Goal: Task Accomplishment & Management: Complete application form

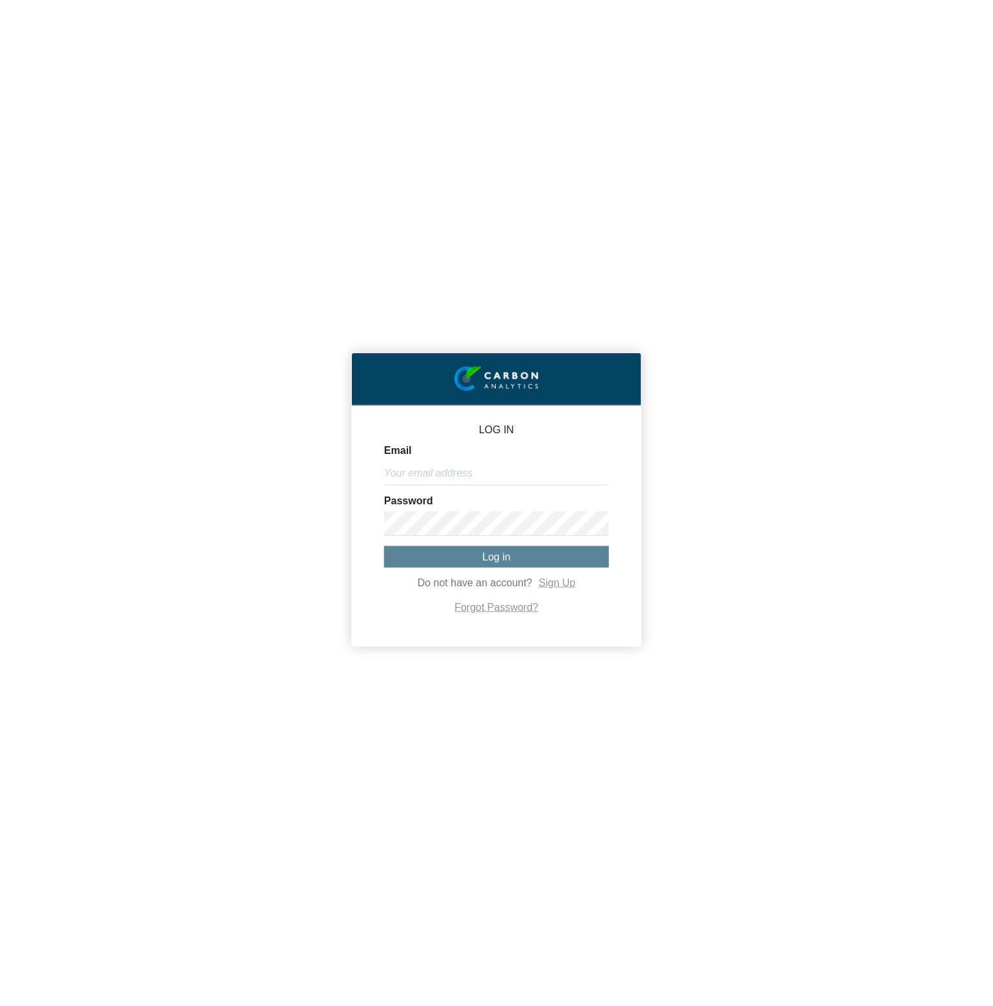
click at [522, 492] on form "Email Password Log in Do not have an account? Sign Up Forgot Password?" at bounding box center [496, 530] width 225 height 171
click at [523, 476] on input "Email" at bounding box center [496, 473] width 225 height 25
paste input "[PERSON_NAME][EMAIL_ADDRESS][DOMAIN_NAME]"
type input "[PERSON_NAME][EMAIL_ADDRESS][DOMAIN_NAME]"
click at [515, 562] on button "Log in" at bounding box center [496, 556] width 225 height 21
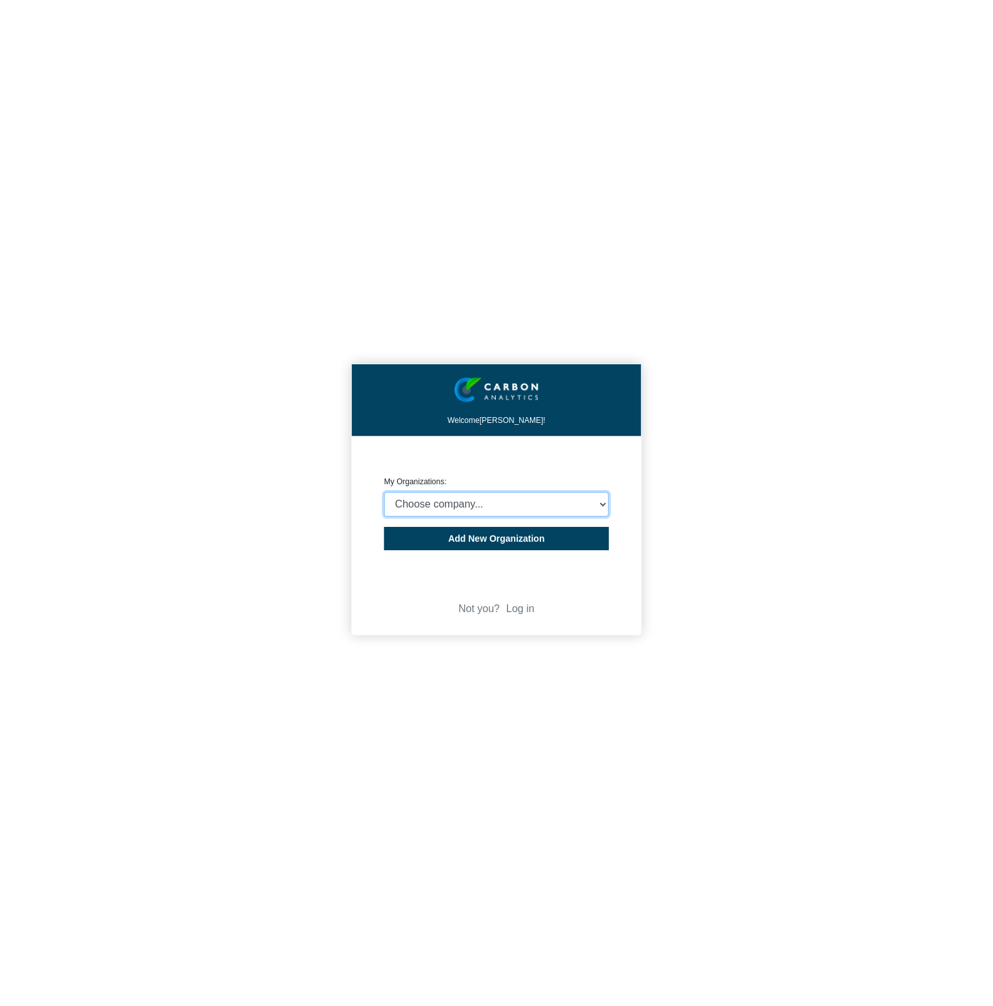
select select "4403414"
click at [384, 492] on select "Choose company... CARBON ANALYTICS LIMITED test6 Nekton Capital Limited Pacha S…" at bounding box center [496, 504] width 225 height 25
click at [748, 485] on div "Welcome [PERSON_NAME]! CREATE ORGANIZATION My Organizations: Choose company... …" at bounding box center [496, 503] width 993 height 1006
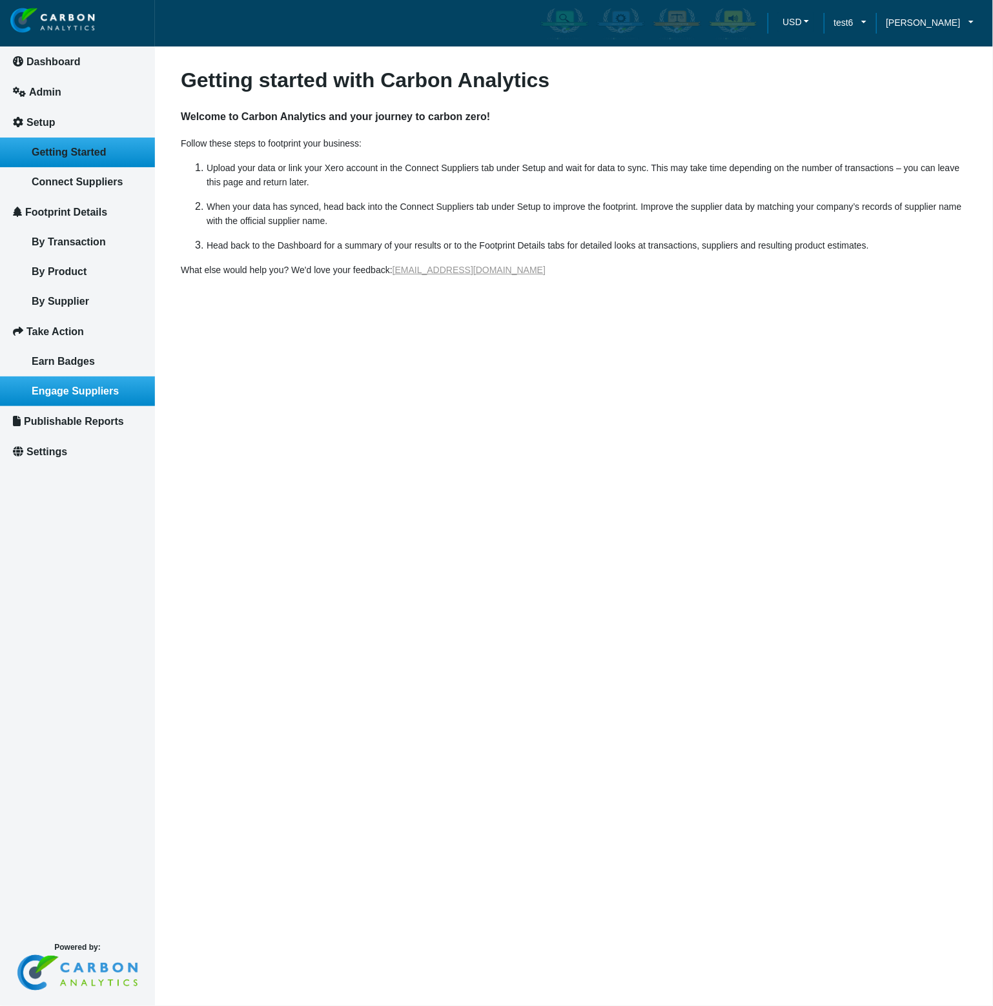
click at [85, 400] on link "Engage Suppliers" at bounding box center [77, 391] width 155 height 30
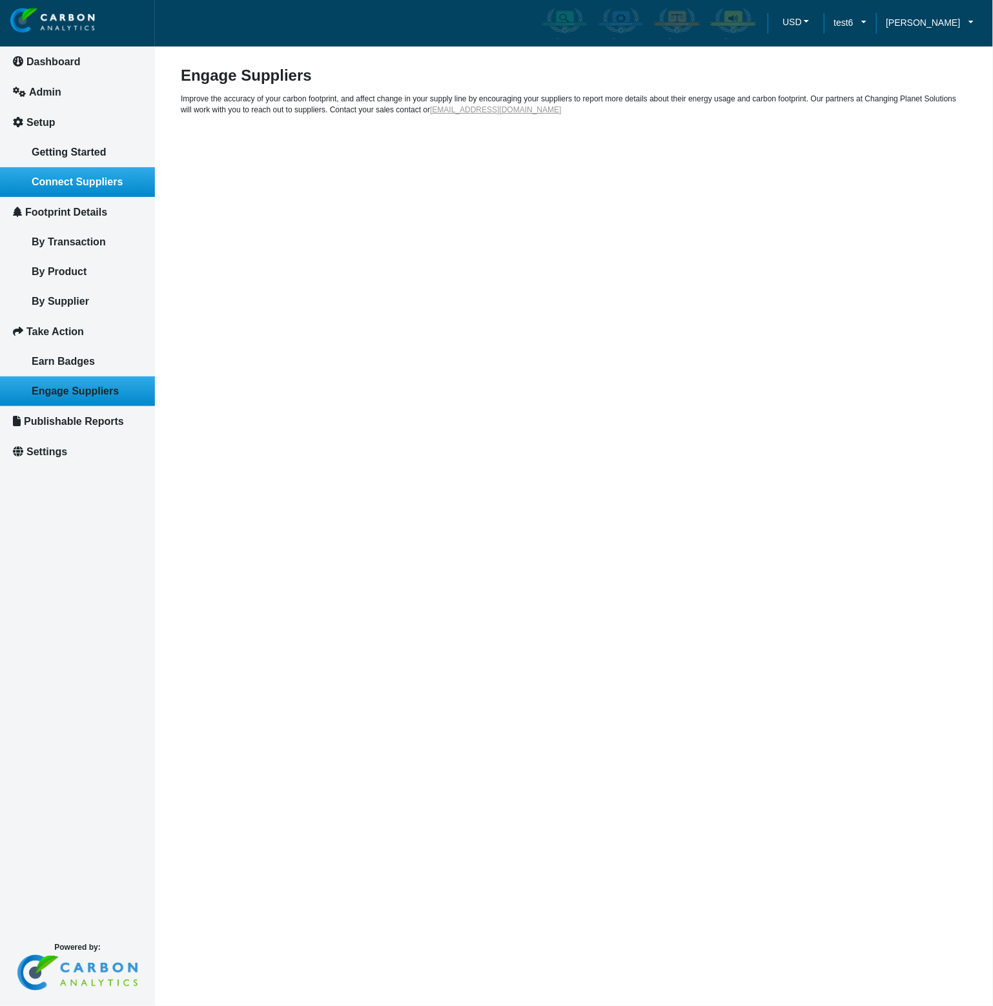
click at [71, 181] on span "Connect Suppliers" at bounding box center [77, 181] width 91 height 11
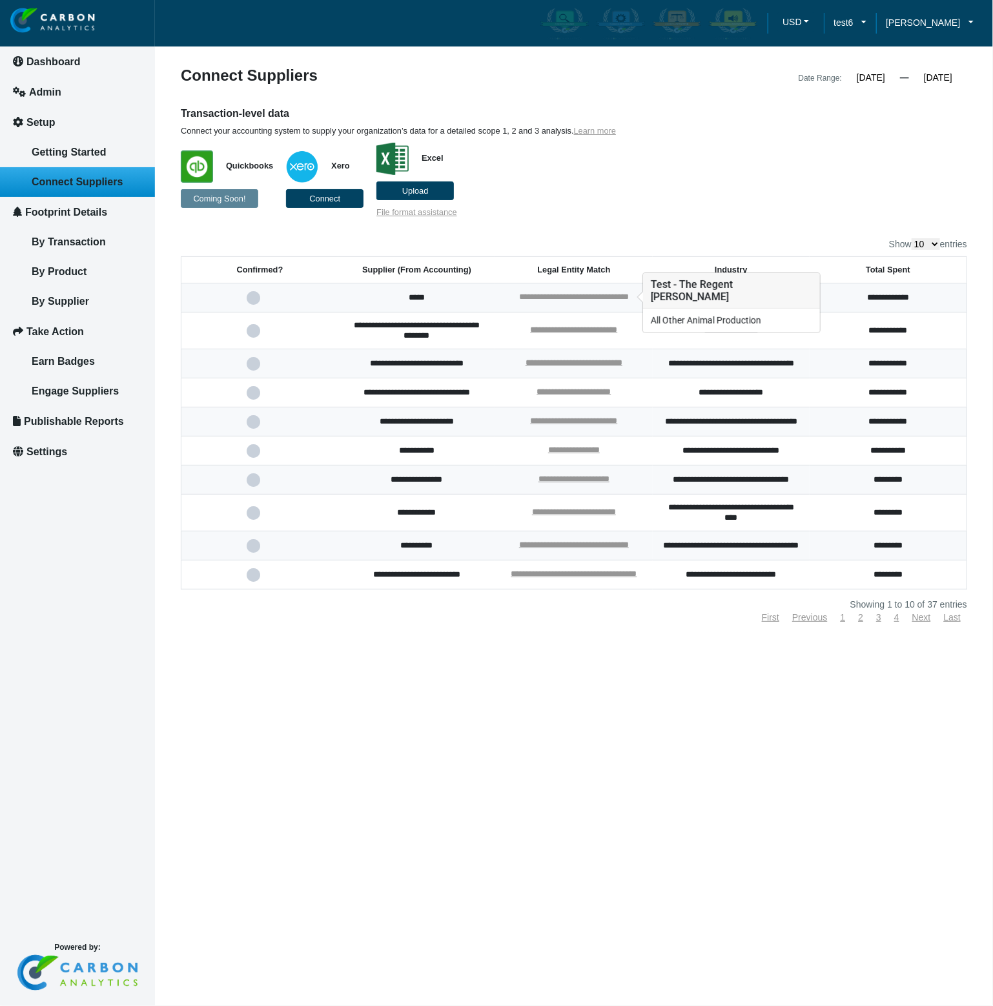
click at [554, 294] on link "**********" at bounding box center [574, 296] width 110 height 8
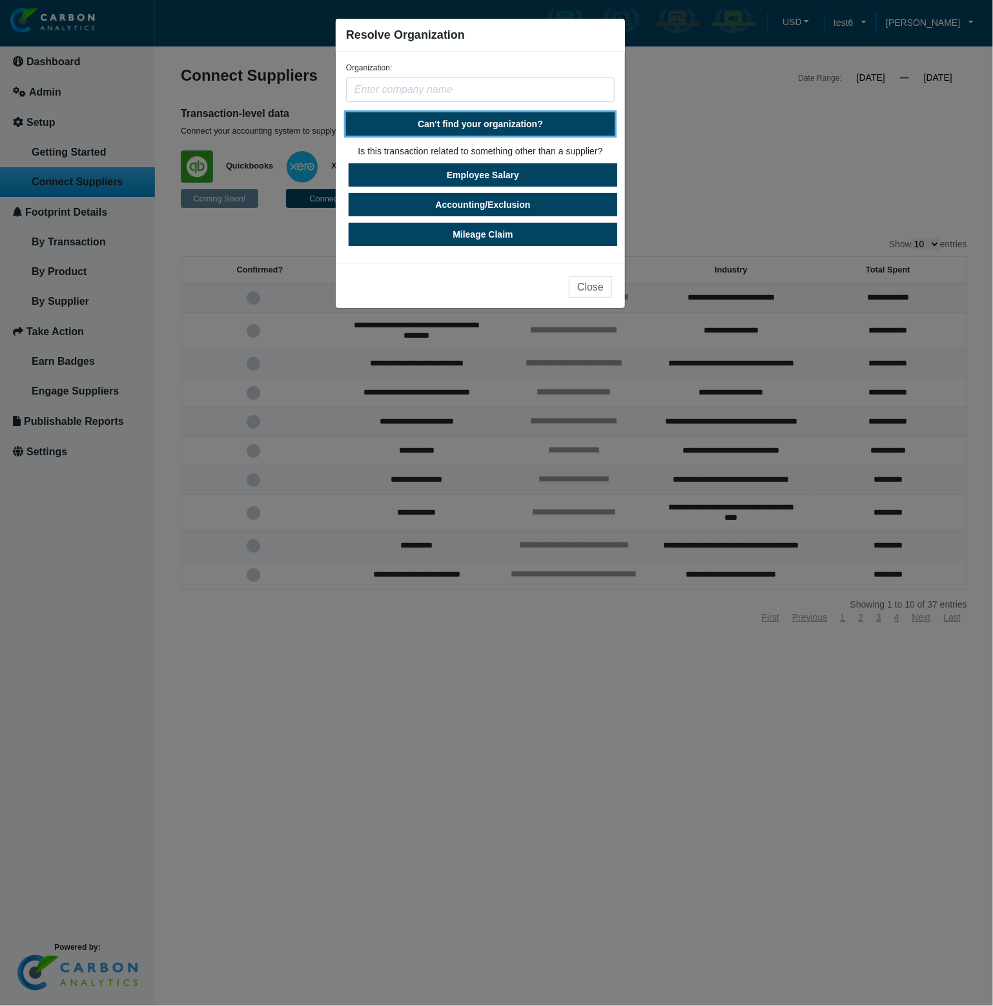
click at [532, 129] on button "Can't find your organization?" at bounding box center [480, 123] width 268 height 23
select select "[GEOGRAPHIC_DATA]"
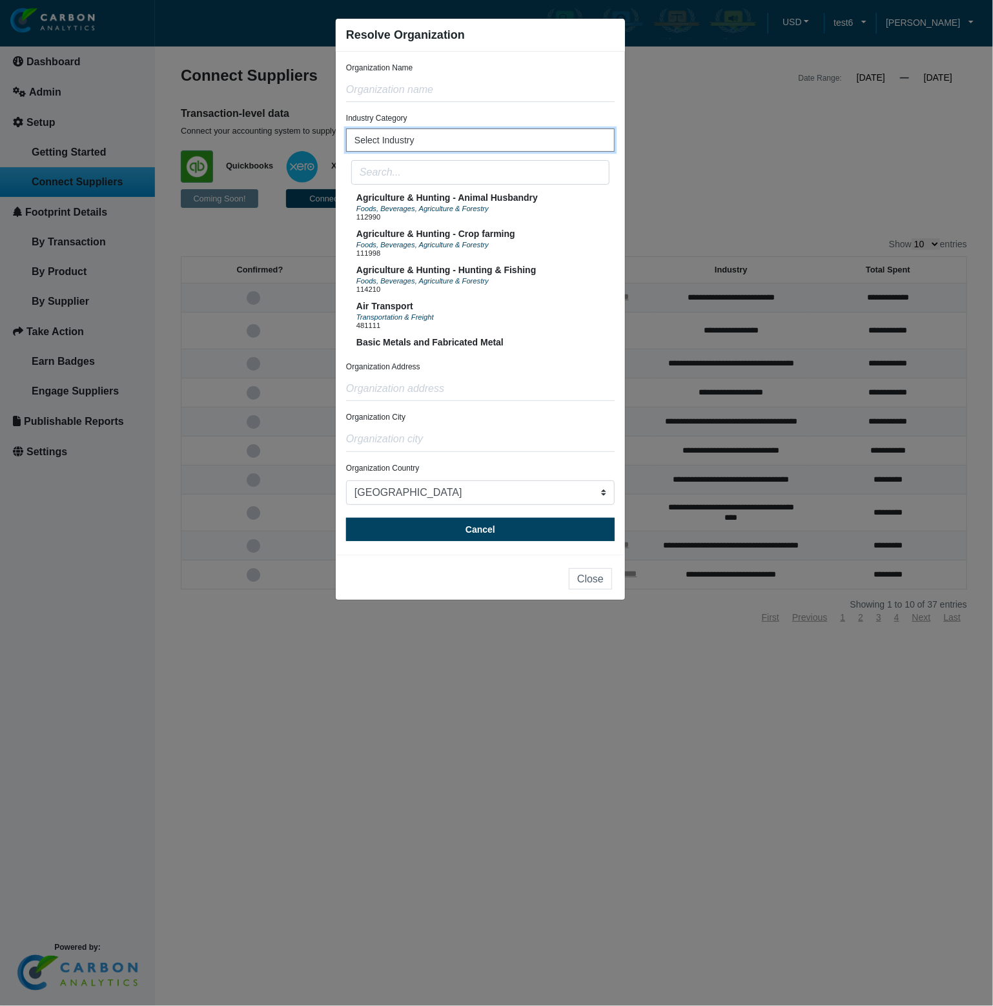
click at [530, 141] on button "Select Industry" at bounding box center [480, 139] width 268 height 23
click at [534, 179] on input "text" at bounding box center [480, 172] width 258 height 25
click at [525, 209] on div "Foods, Beverages, Agriculture & Forestry" at bounding box center [446, 208] width 181 height 10
click at [534, 245] on button "Agriculture & Hunting - Crop farming Foods, Beverages, Agriculture & Forestry 1…" at bounding box center [480, 244] width 258 height 36
click at [538, 211] on button "Agriculture & Hunting - Animal Husbandry Foods, Beverages, Agriculture & Forest…" at bounding box center [480, 208] width 258 height 36
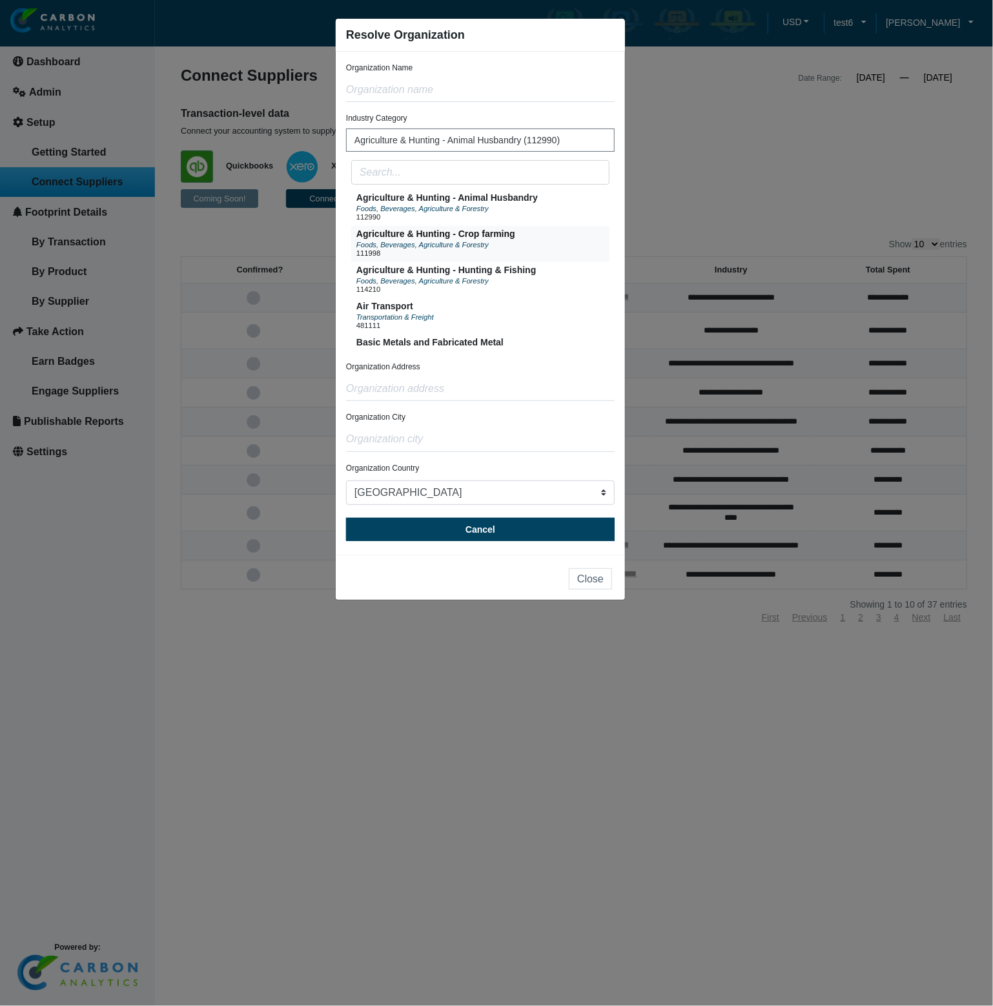
click at [532, 242] on button "Agriculture & Hunting - Crop farming Foods, Beverages, Agriculture & Forestry 1…" at bounding box center [480, 244] width 258 height 36
click at [572, 175] on input "text" at bounding box center [480, 172] width 258 height 25
